Goal: Task Accomplishment & Management: Manage account settings

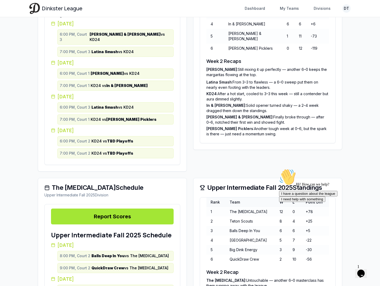
scroll to position [459, 0]
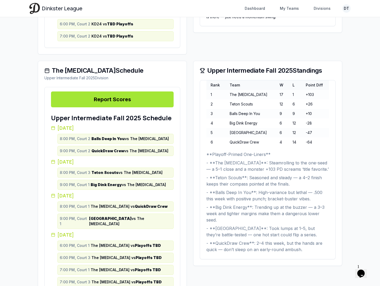
scroll to position [554, 0]
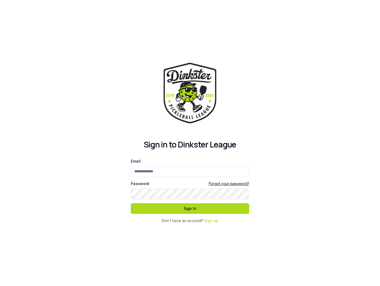
type input "**********"
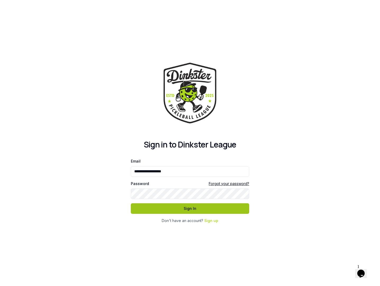
click at [167, 210] on button "Sign In" at bounding box center [190, 208] width 118 height 11
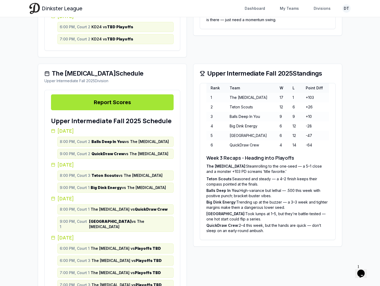
scroll to position [553, 0]
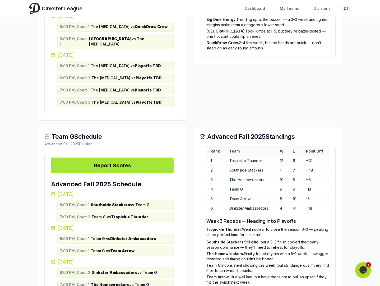
scroll to position [784, 0]
